Goal: Information Seeking & Learning: Learn about a topic

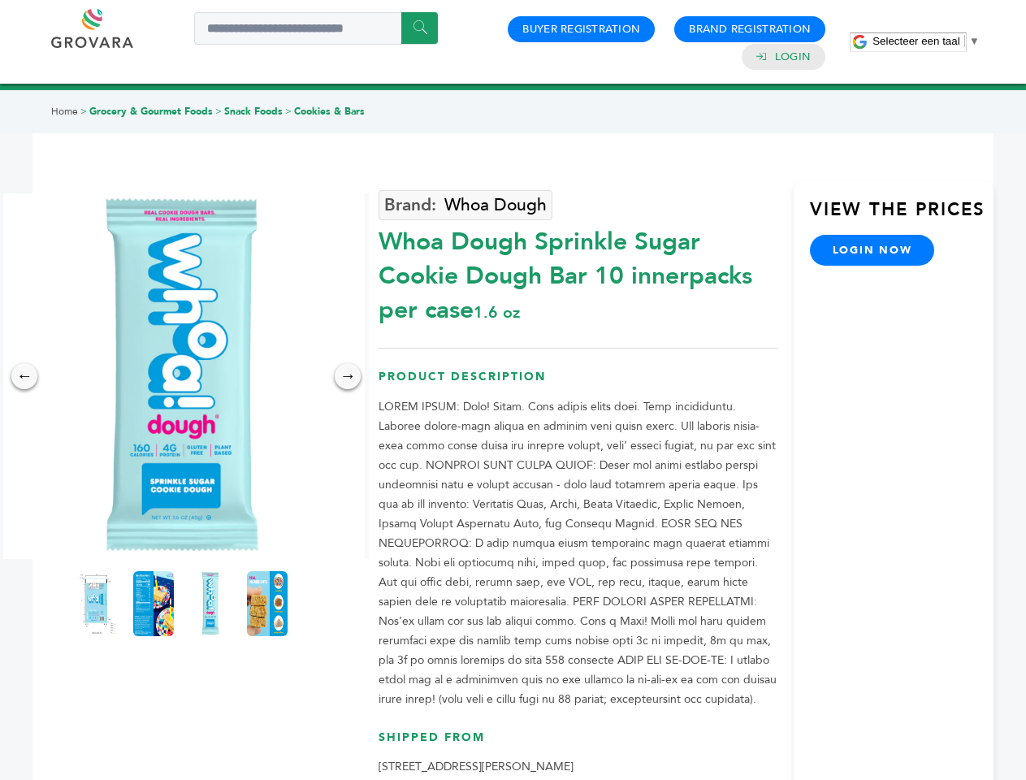
click at [926, 41] on span "Selecteer een taal" at bounding box center [916, 41] width 87 height 12
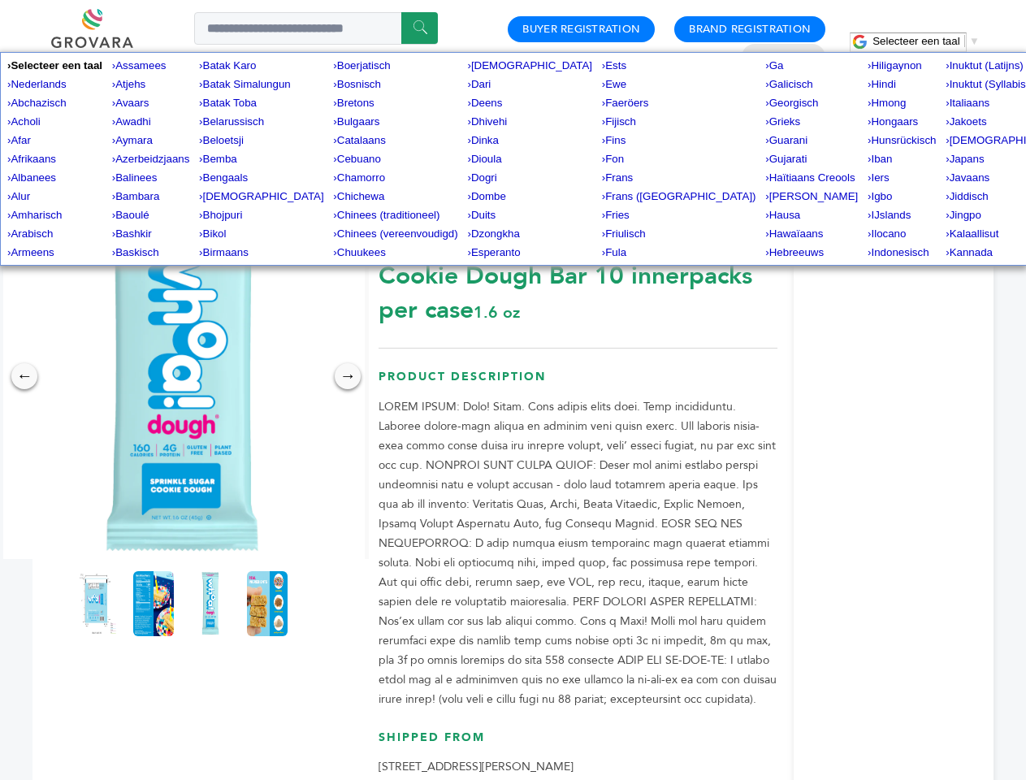
click at [182, 376] on img at bounding box center [182, 376] width 366 height 366
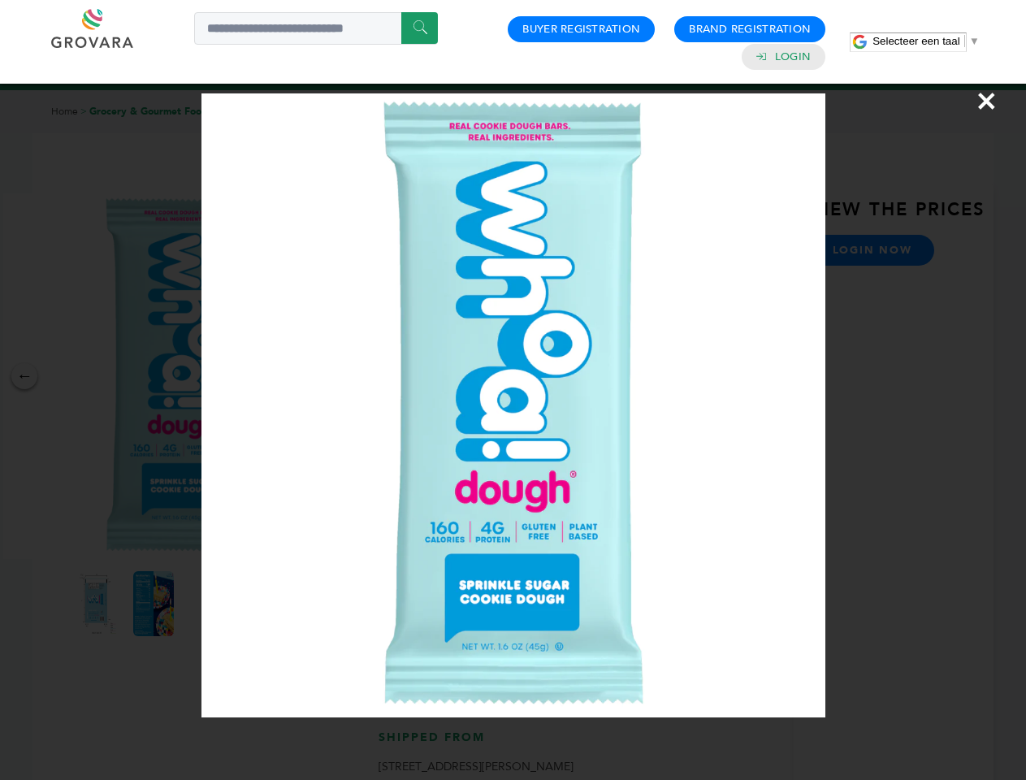
click at [24, 376] on div "×" at bounding box center [513, 390] width 1026 height 780
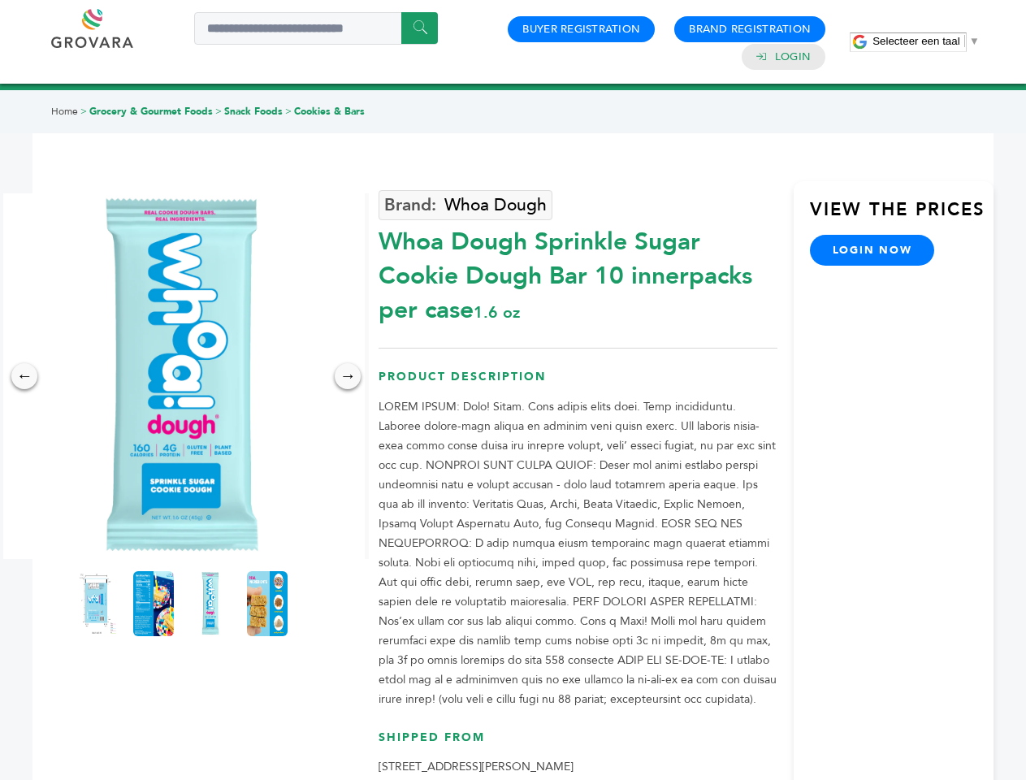
click at [348, 376] on div "→" at bounding box center [348, 376] width 26 height 26
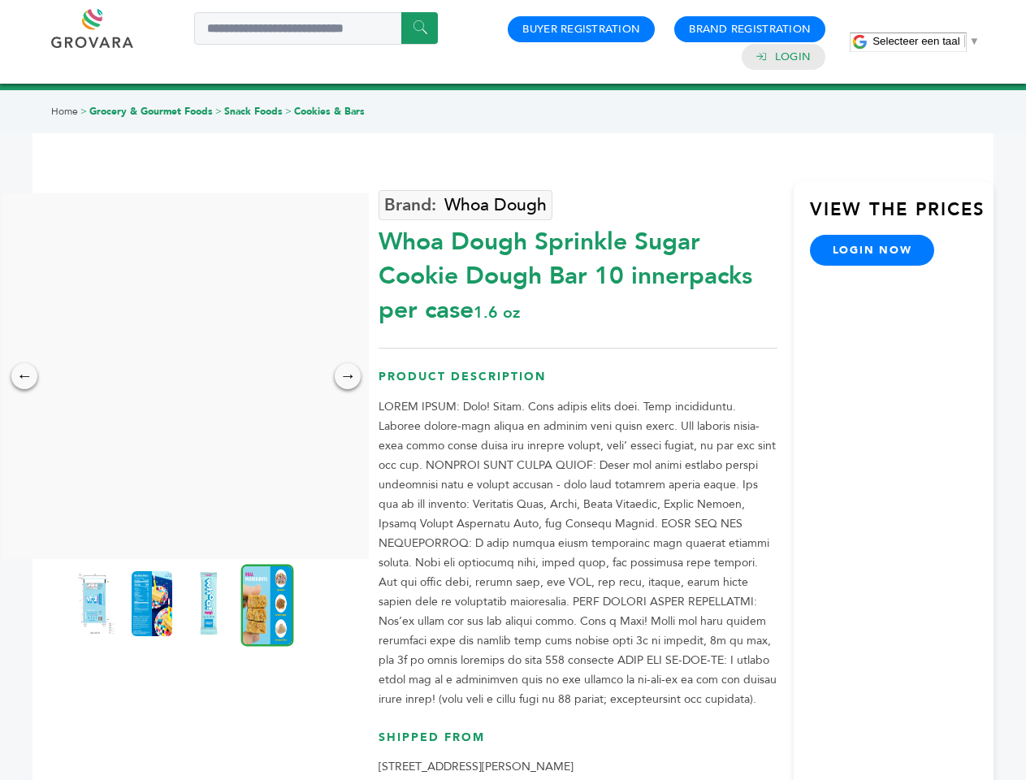
click at [97, 604] on img at bounding box center [95, 603] width 41 height 65
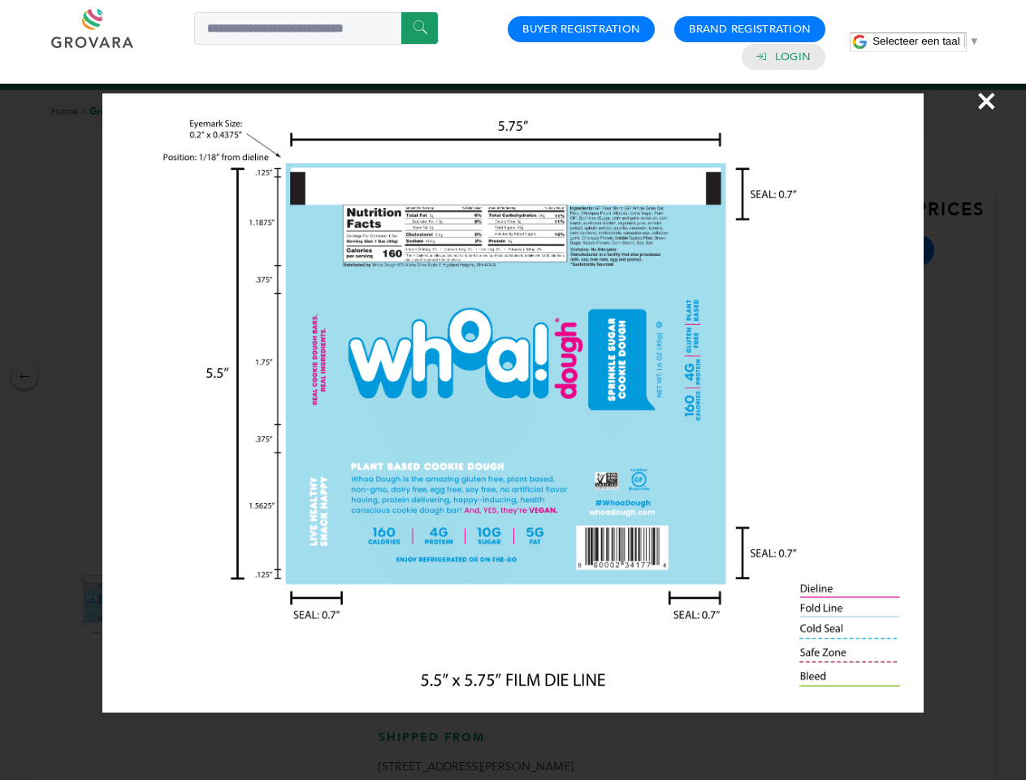
click at [154, 604] on div "×" at bounding box center [513, 390] width 1026 height 780
click at [210, 604] on img at bounding box center [209, 603] width 41 height 65
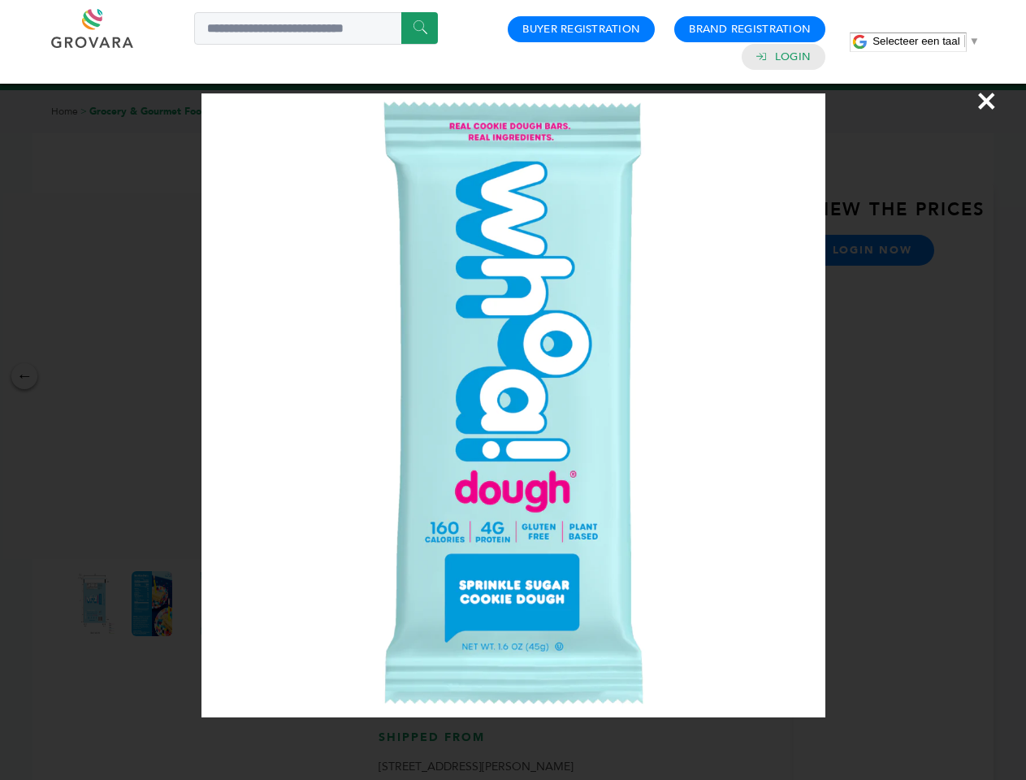
click at [267, 604] on div "×" at bounding box center [513, 390] width 1026 height 780
